Goal: Task Accomplishment & Management: Manage account settings

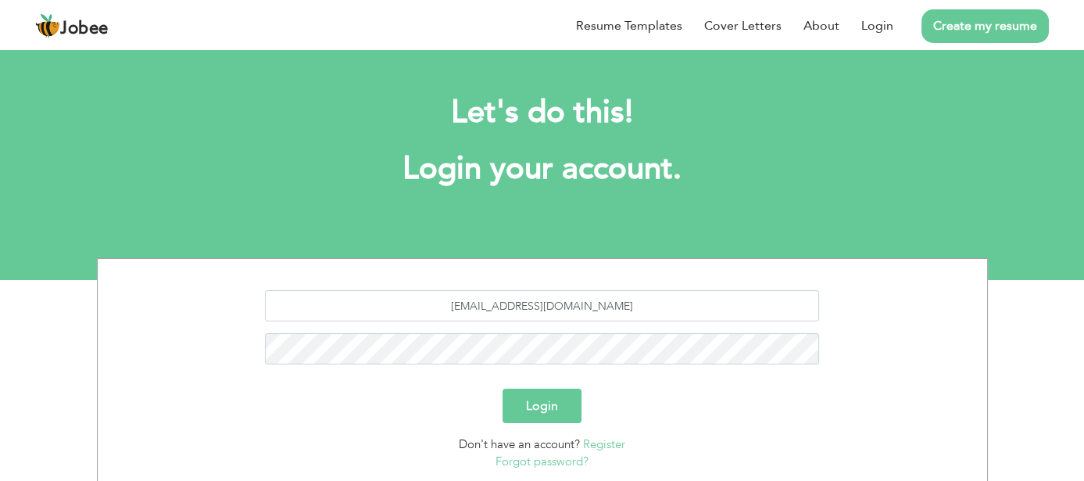
type input "[EMAIL_ADDRESS][DOMAIN_NAME]"
click at [503, 389] on button "Login" at bounding box center [542, 406] width 79 height 34
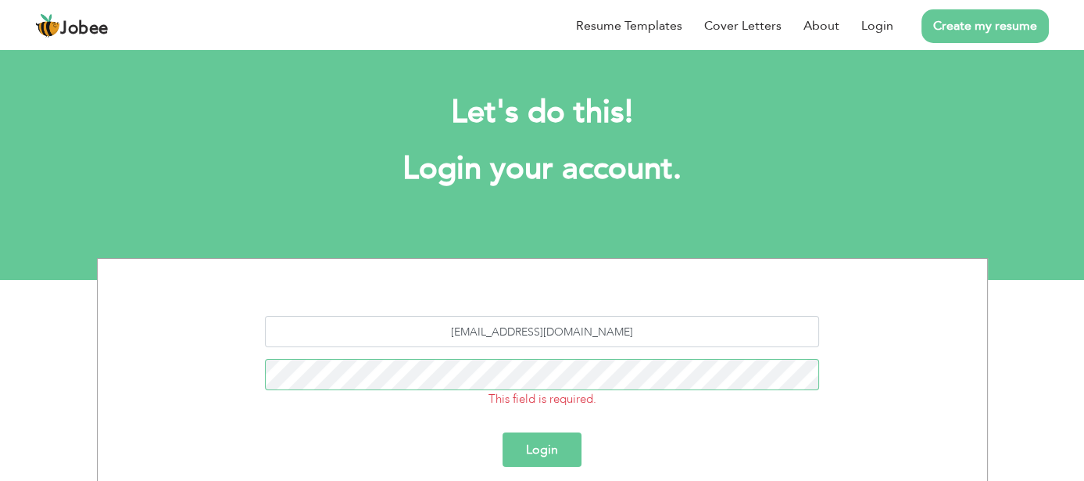
click at [503, 432] on button "Login" at bounding box center [542, 449] width 79 height 34
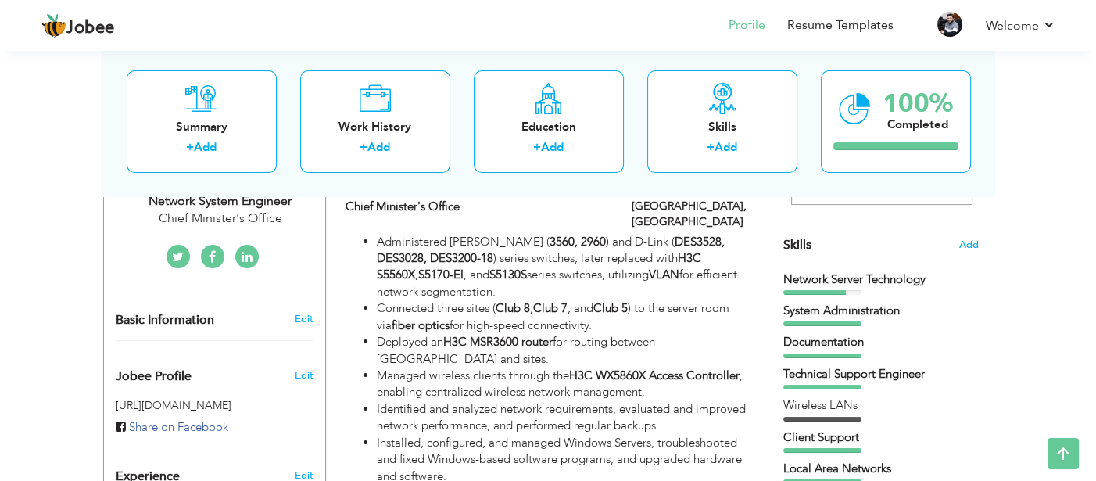
scroll to position [391, 0]
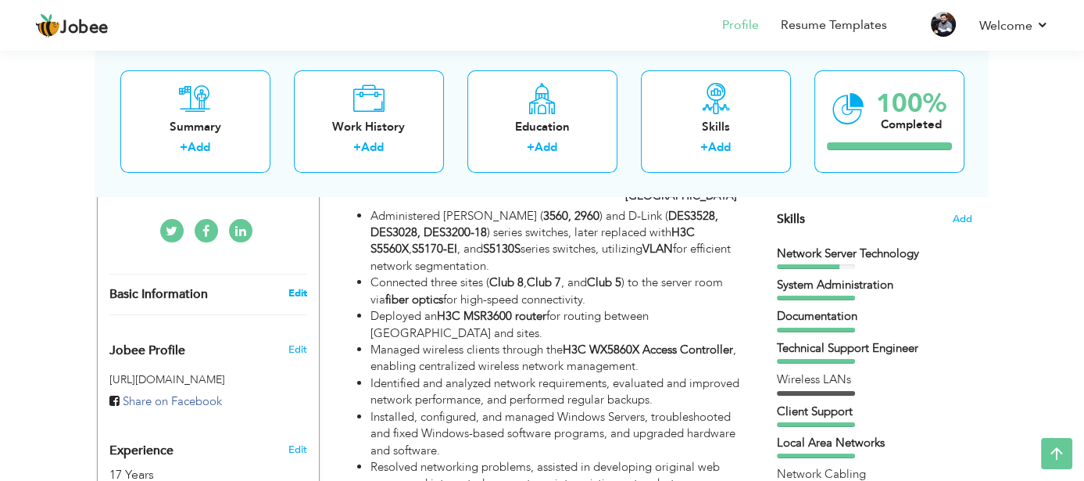
click at [291, 286] on link "Edit" at bounding box center [297, 293] width 19 height 14
type input "Shafkat"
type input "Shahzad"
type input "03336604119"
select select "number:166"
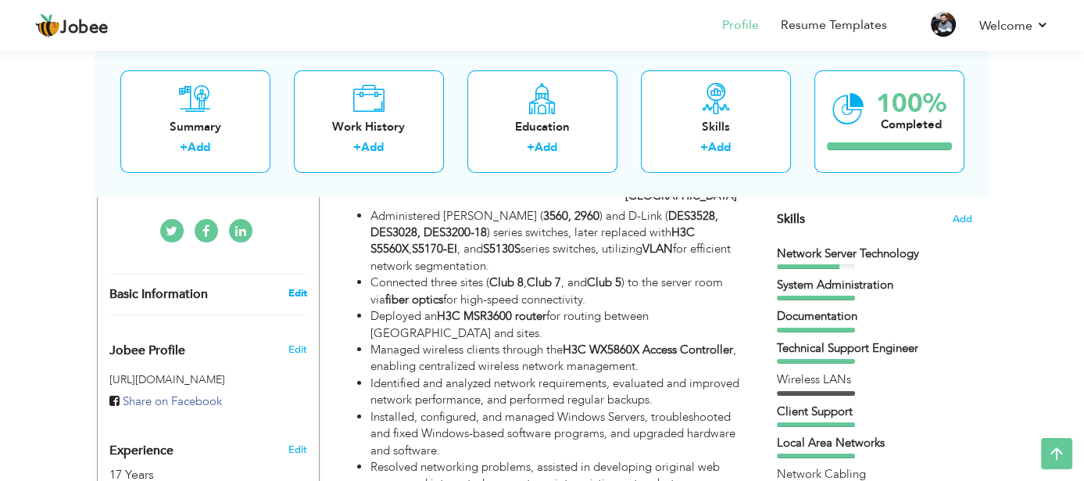
type input "Lahore"
select select "number:19"
type input "Chief Minister's Office"
type input "Assistant Director - Network / Network System Engineer"
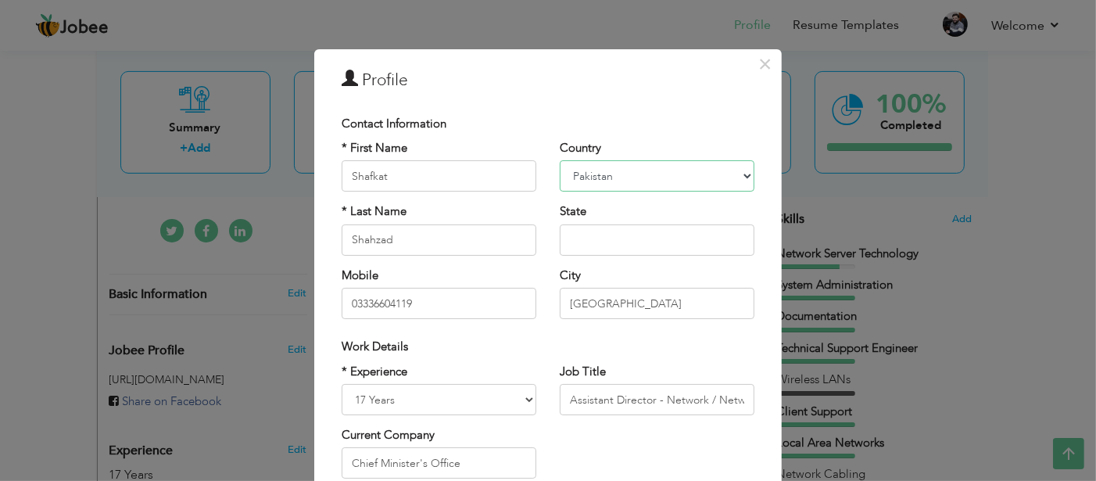
click at [636, 179] on select "Afghanistan Albania Algeria American Samoa Andorra Angola Anguilla Antarctica A…" at bounding box center [657, 175] width 195 height 31
click at [632, 181] on select "Afghanistan Albania Algeria American Samoa Andorra Angola Anguilla Antarctica A…" at bounding box center [657, 175] width 195 height 31
select select "number:117"
drag, startPoint x: 395, startPoint y: 301, endPoint x: 314, endPoint y: 304, distance: 80.6
click at [314, 304] on div "× Profile Contact Information * First Name Shafkat * Last Name Shahzad Mobile" at bounding box center [548, 376] width 468 height 654
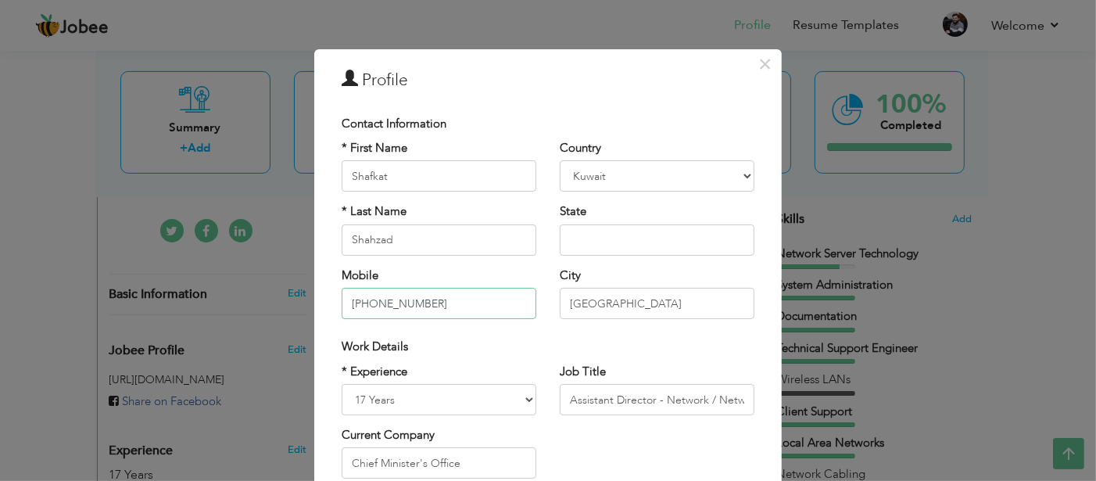
type input "+96597713440"
click at [618, 301] on input "Lahore" at bounding box center [657, 303] width 195 height 31
drag, startPoint x: 618, startPoint y: 301, endPoint x: 539, endPoint y: 299, distance: 79.0
click at [539, 299] on div "* First Name Shafkat * Last Name Shahzad Mobile +96597713440 Country Afghanista…" at bounding box center [548, 235] width 436 height 191
type input "K"
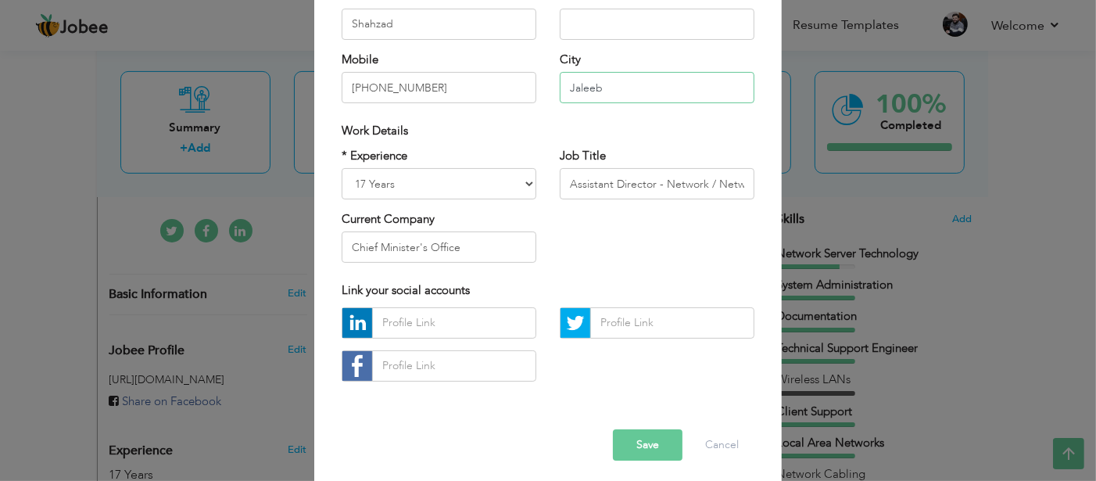
scroll to position [221, 0]
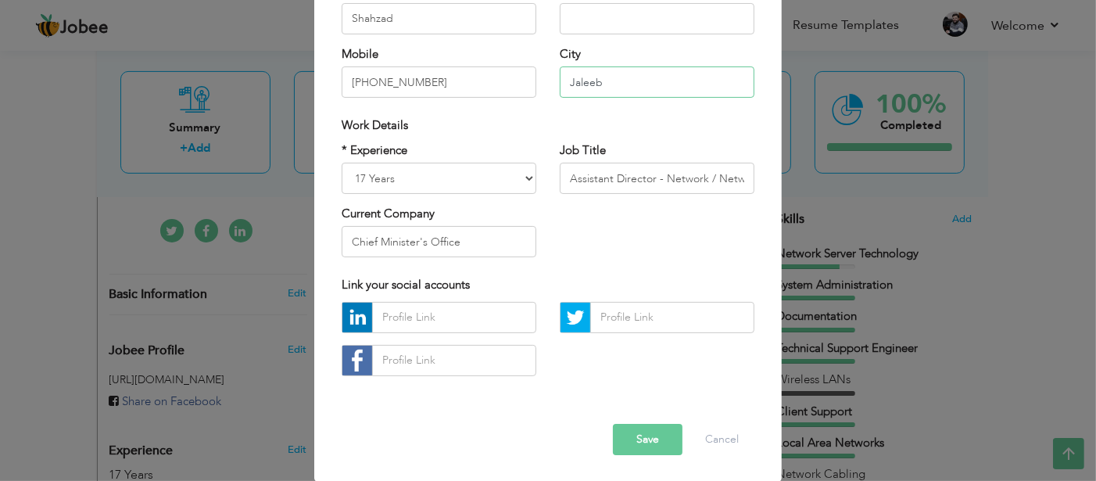
type input "Jaleeb"
click at [639, 441] on button "Save" at bounding box center [648, 439] width 70 height 31
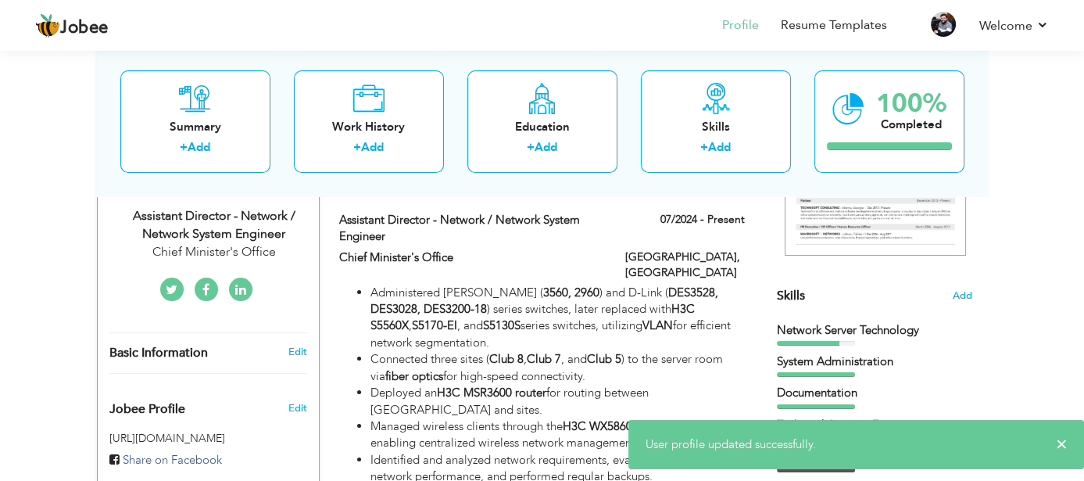
scroll to position [313, 0]
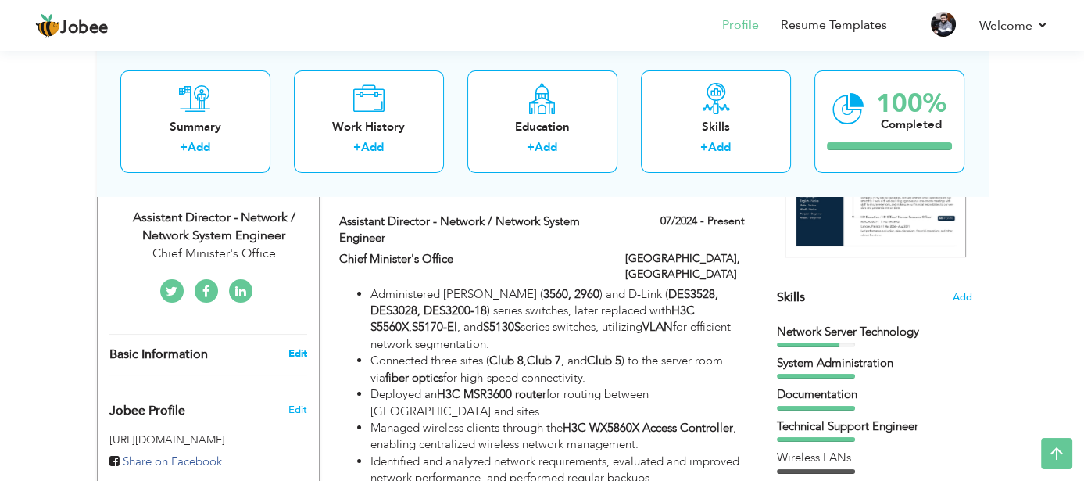
click at [302, 346] on link "Edit" at bounding box center [297, 353] width 19 height 14
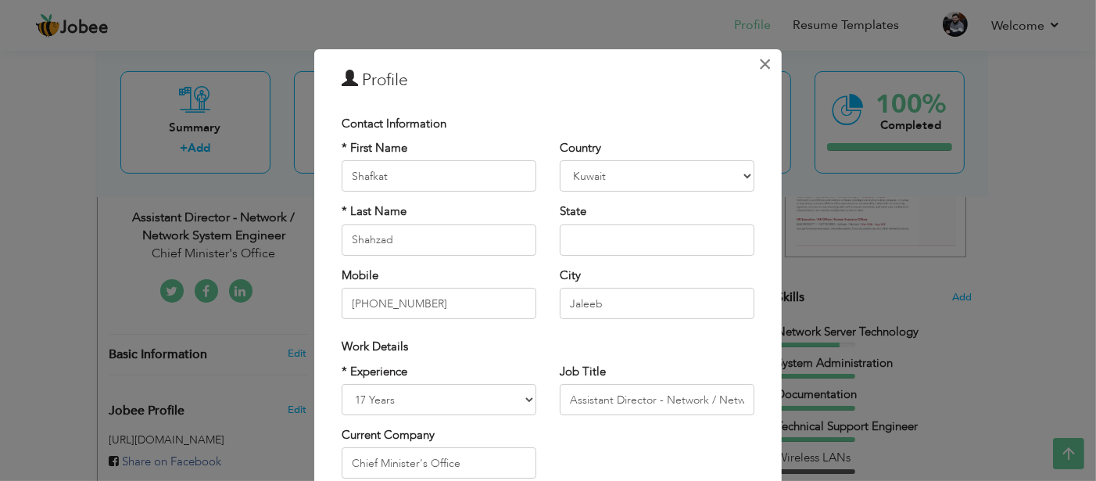
click at [761, 63] on span "×" at bounding box center [765, 64] width 13 height 28
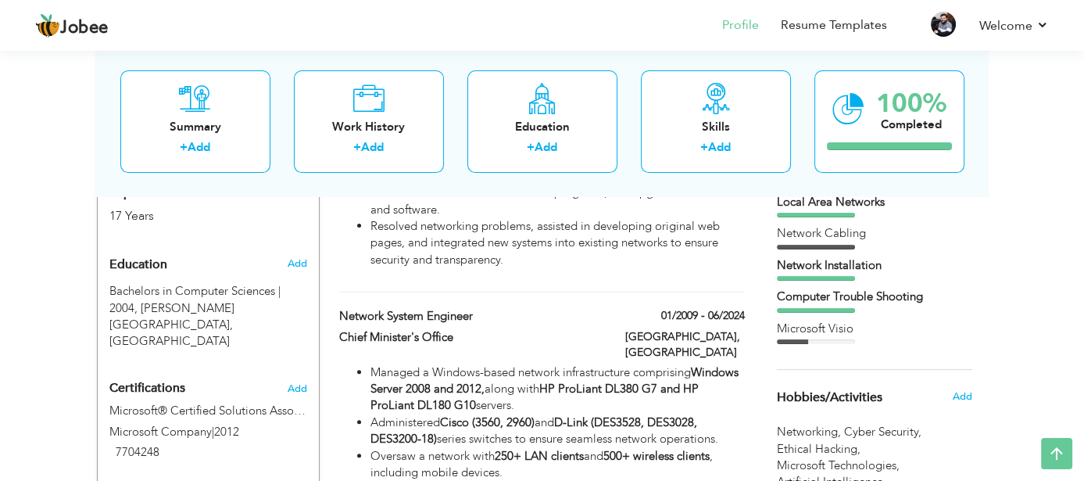
scroll to position [626, 0]
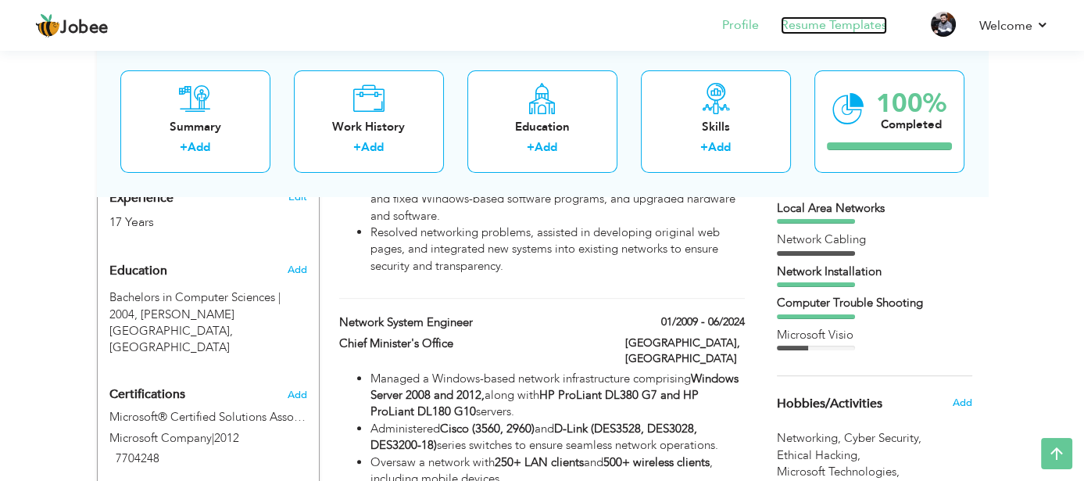
click at [826, 18] on link "Resume Templates" at bounding box center [834, 25] width 106 height 18
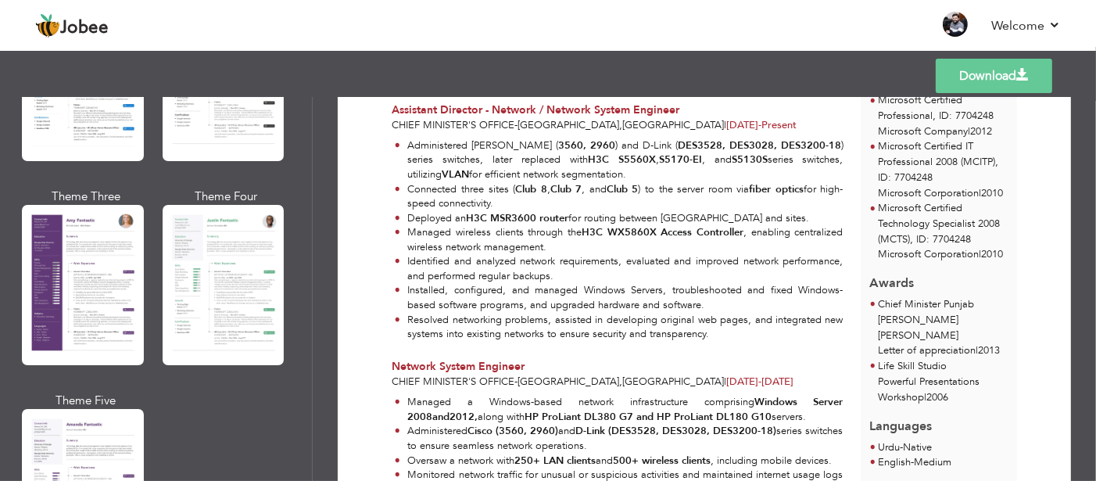
scroll to position [1329, 0]
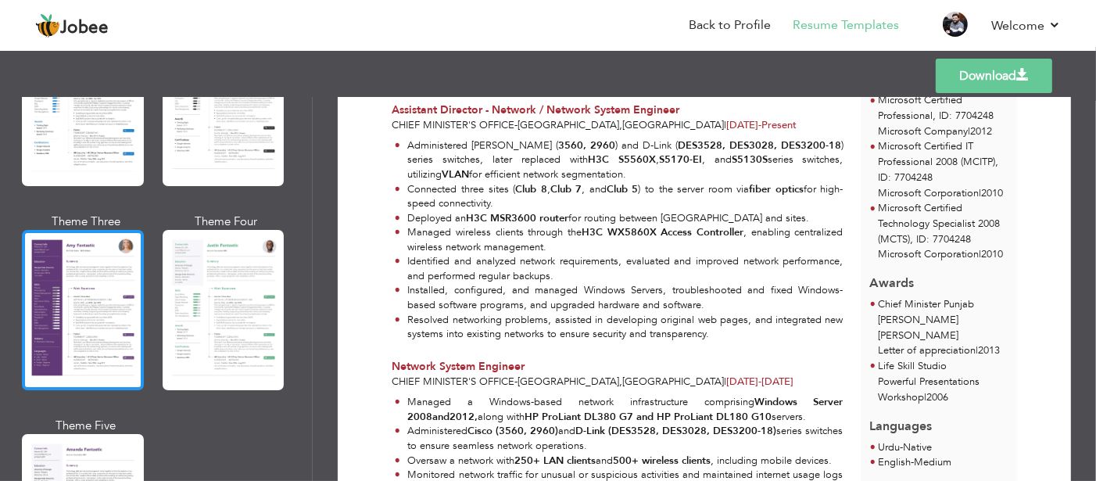
click at [105, 275] on div at bounding box center [83, 310] width 122 height 160
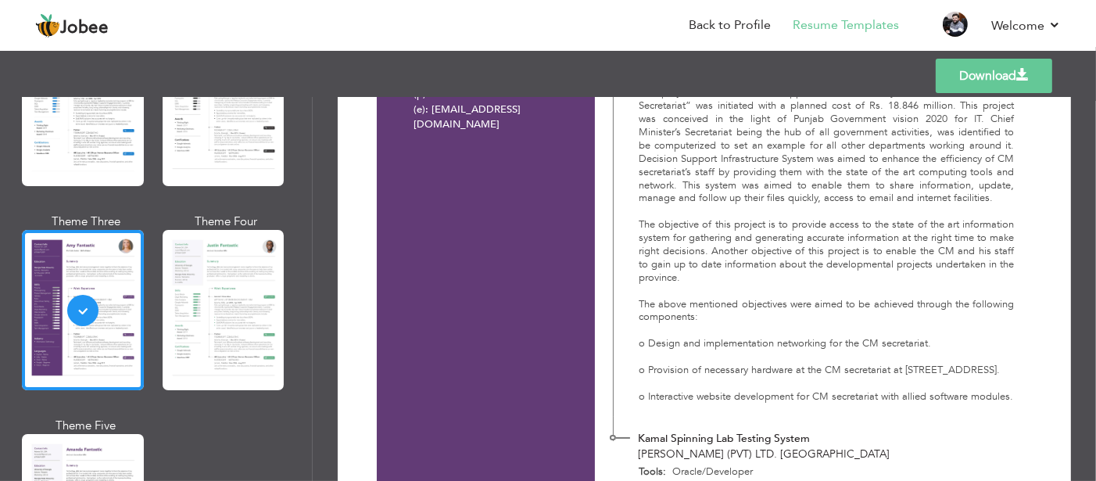
scroll to position [1565, 0]
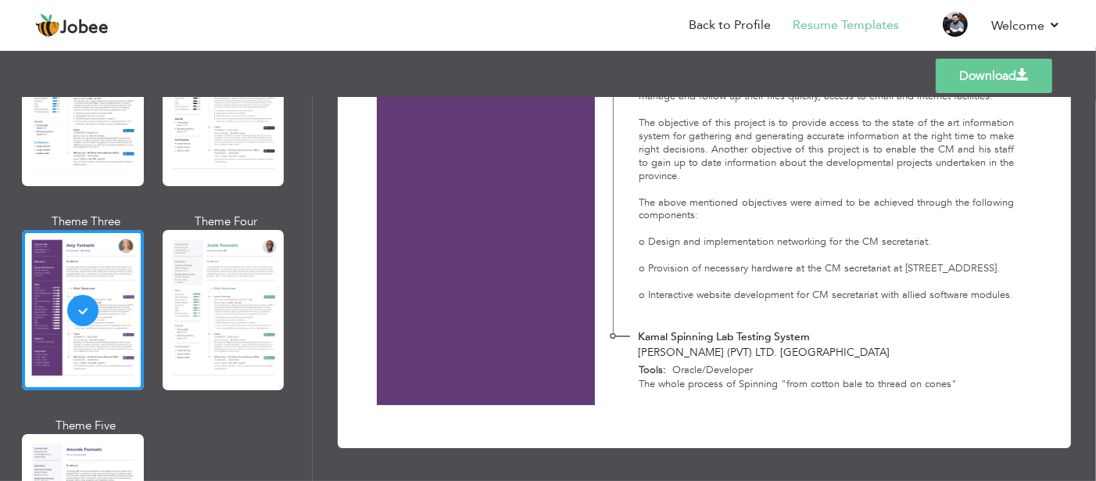
drag, startPoint x: 190, startPoint y: 293, endPoint x: 183, endPoint y: 289, distance: 8.1
click at [190, 291] on div at bounding box center [224, 310] width 122 height 160
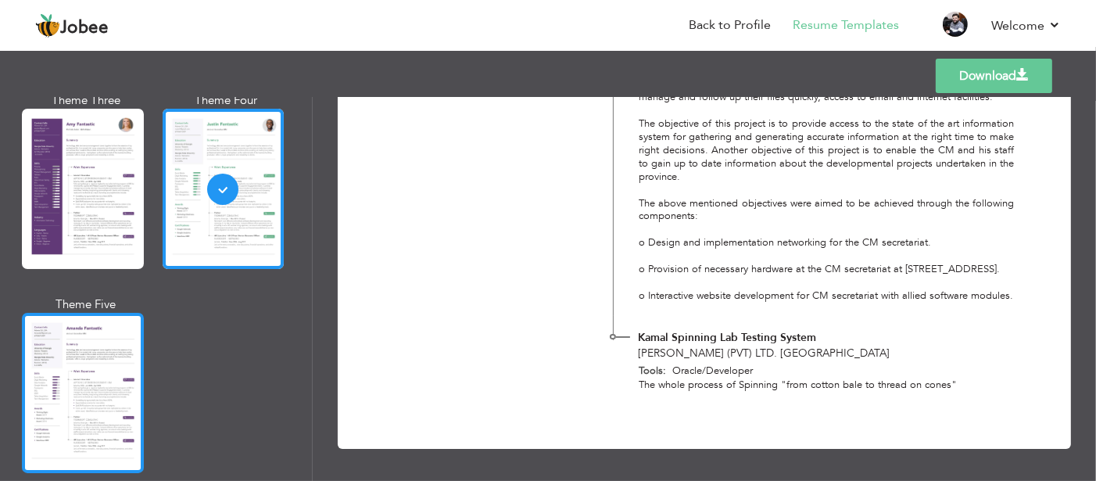
scroll to position [1564, 0]
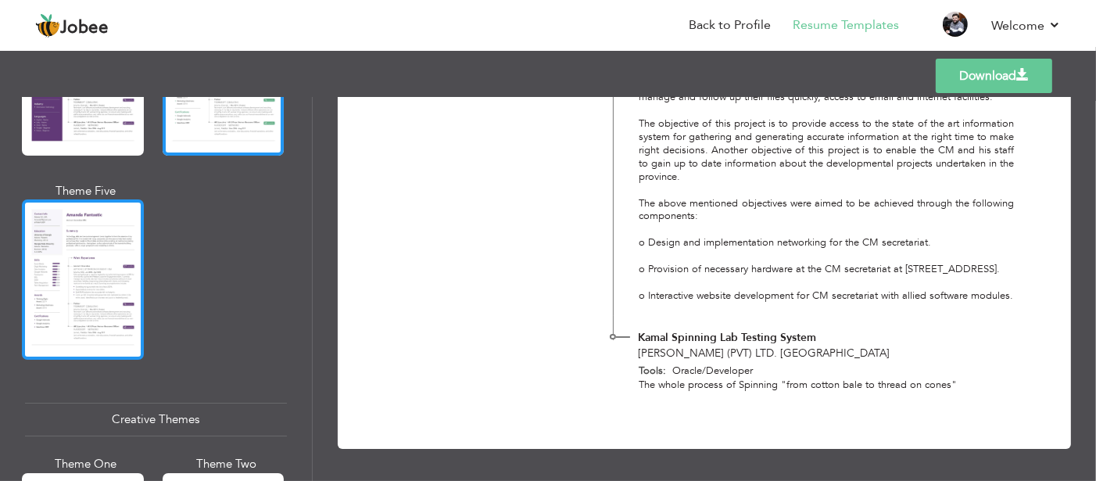
click at [109, 258] on div at bounding box center [83, 279] width 122 height 160
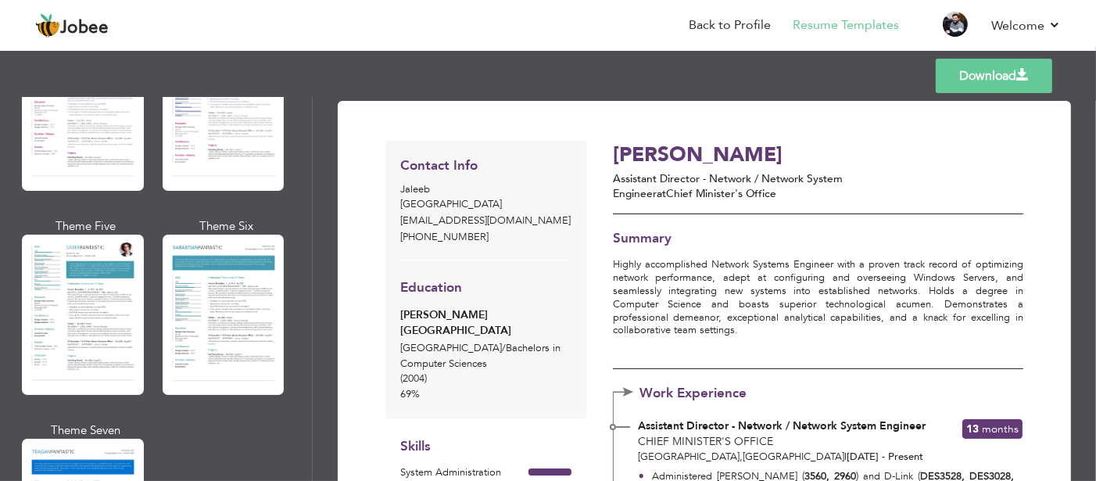
scroll to position [2104, 0]
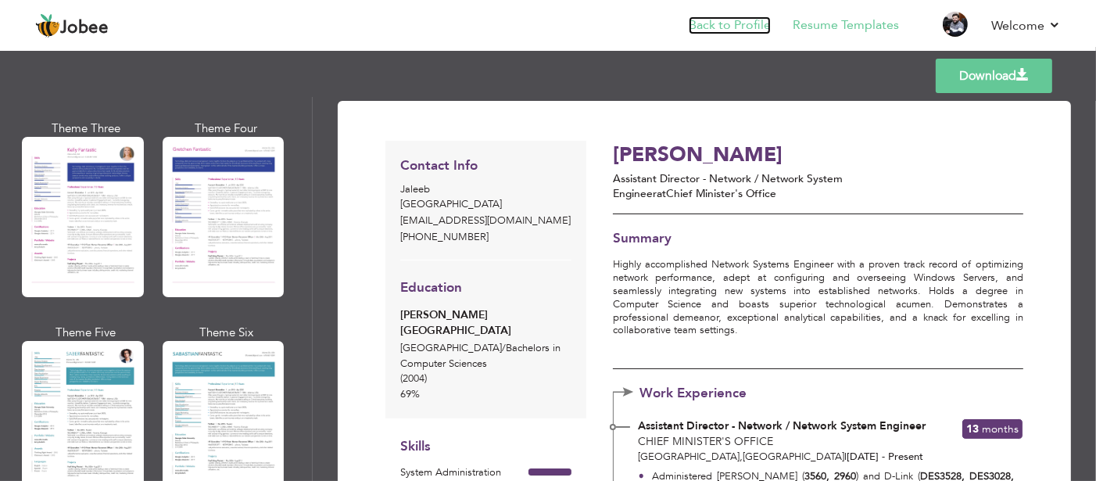
click at [729, 27] on link "Back to Profile" at bounding box center [730, 25] width 82 height 18
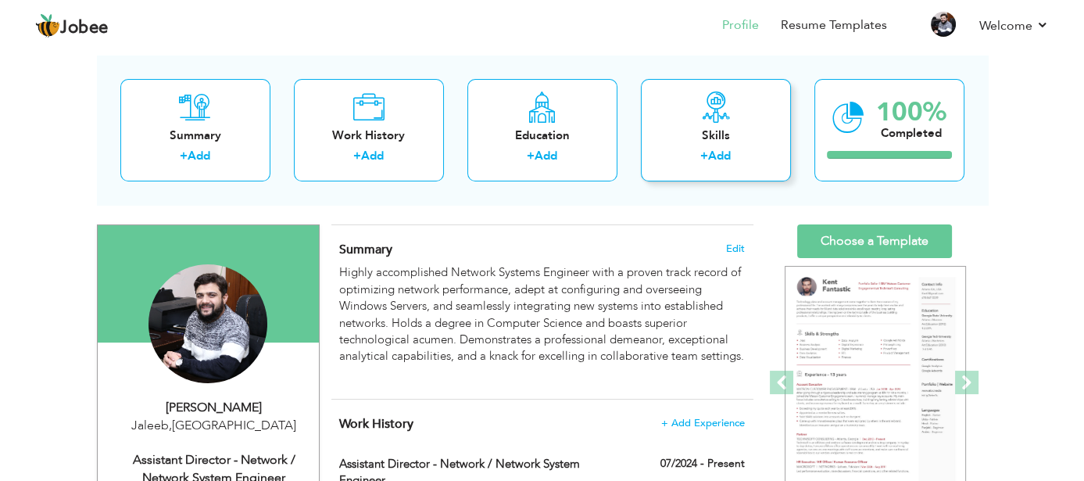
scroll to position [235, 0]
